Goal: Information Seeking & Learning: Learn about a topic

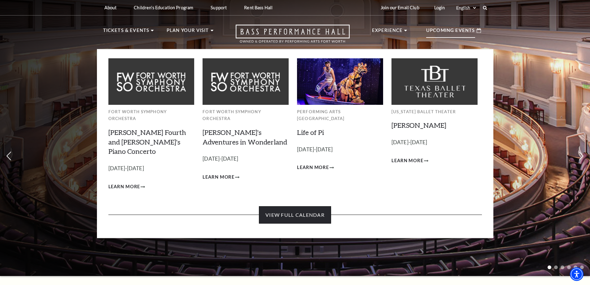
click at [298, 206] on link "View Full Calendar" at bounding box center [295, 214] width 72 height 17
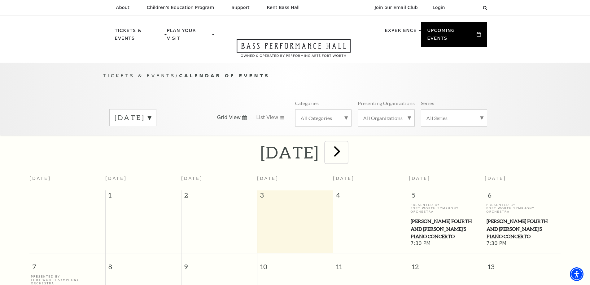
click at [346, 144] on span "next" at bounding box center [337, 151] width 18 height 18
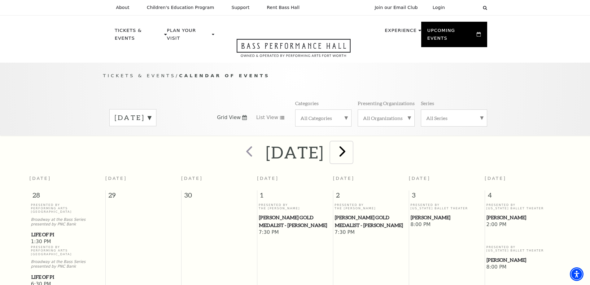
click at [351, 144] on span "next" at bounding box center [343, 151] width 18 height 18
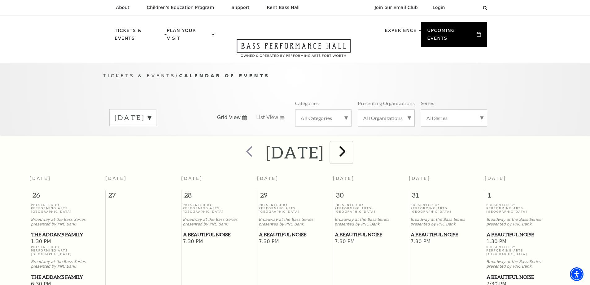
click at [351, 146] on span "next" at bounding box center [343, 151] width 18 height 18
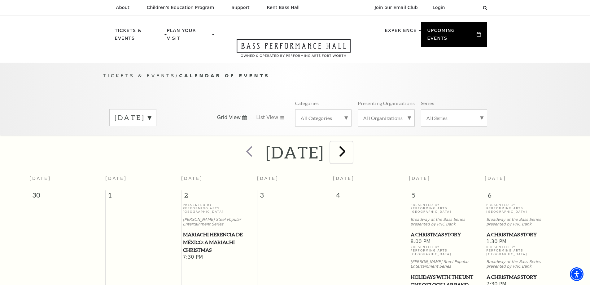
click at [351, 143] on span "next" at bounding box center [343, 151] width 18 height 18
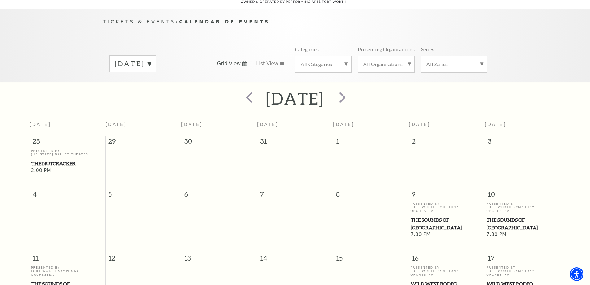
scroll to position [24, 0]
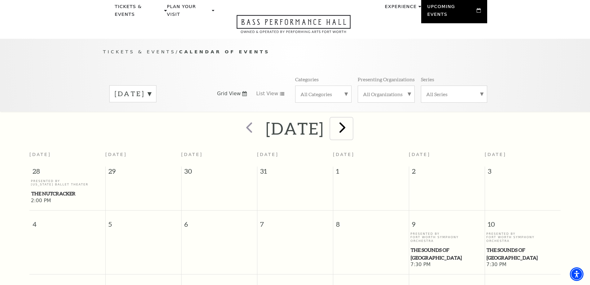
click at [351, 120] on span "next" at bounding box center [343, 127] width 18 height 18
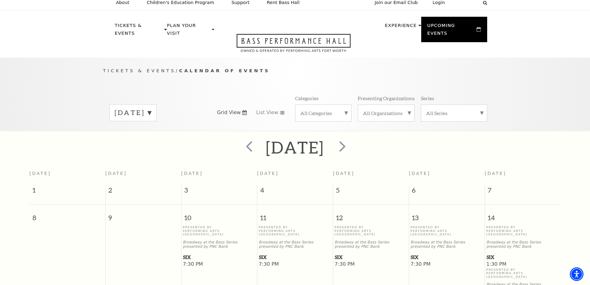
scroll to position [0, 0]
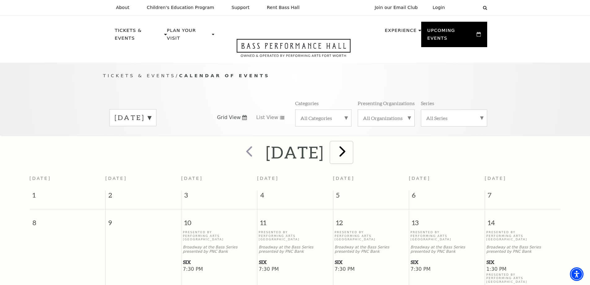
click at [351, 145] on span "next" at bounding box center [343, 151] width 18 height 18
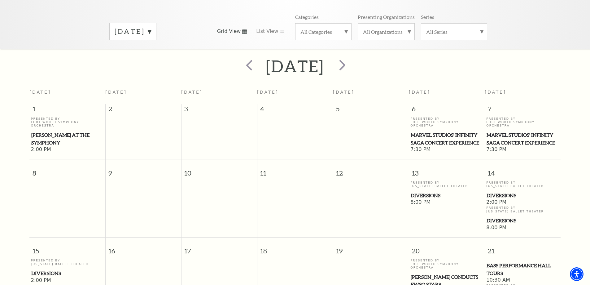
scroll to position [86, 0]
click at [351, 60] on span "next" at bounding box center [343, 65] width 18 height 18
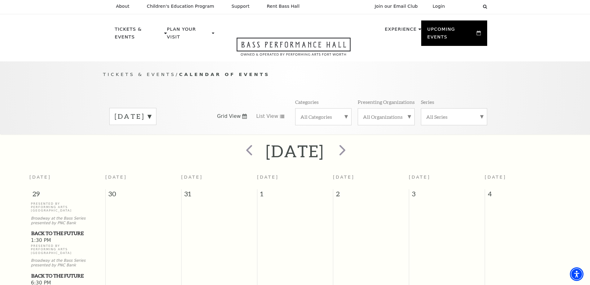
scroll to position [0, 0]
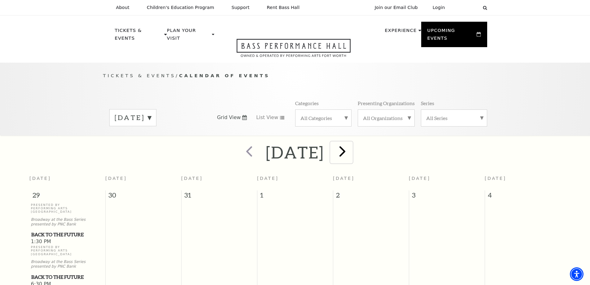
click at [351, 143] on span "next" at bounding box center [343, 151] width 18 height 18
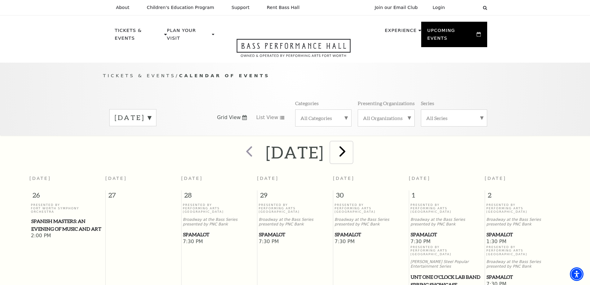
click at [351, 144] on span "next" at bounding box center [343, 151] width 18 height 18
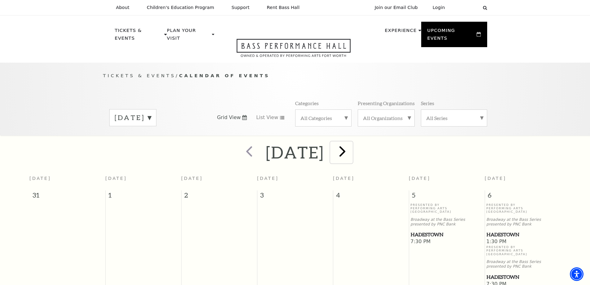
click at [351, 143] on span "next" at bounding box center [343, 151] width 18 height 18
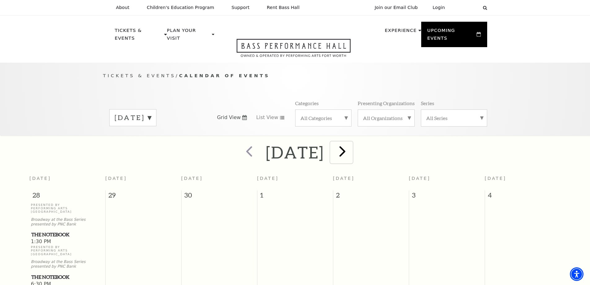
click at [350, 142] on span "next" at bounding box center [343, 151] width 18 height 18
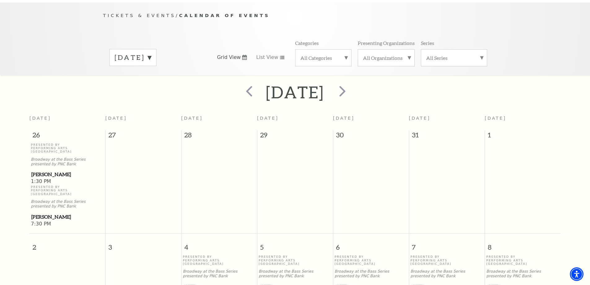
scroll to position [55, 0]
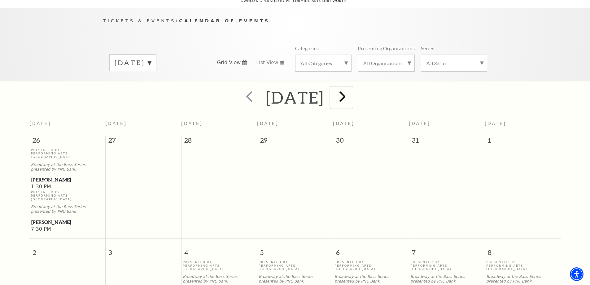
click at [351, 89] on span "next" at bounding box center [343, 96] width 18 height 18
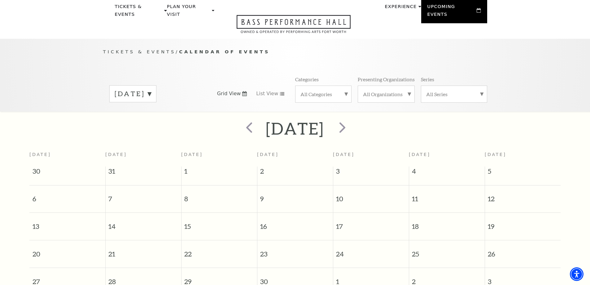
scroll to position [0, 0]
